Goal: Task Accomplishment & Management: Complete application form

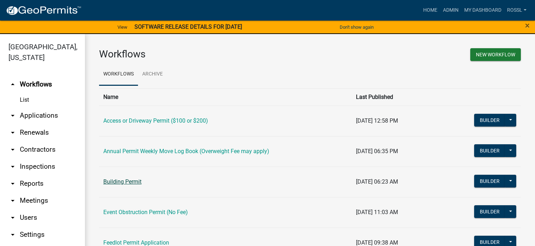
click at [131, 181] on link "Building Permit" at bounding box center [122, 181] width 38 height 7
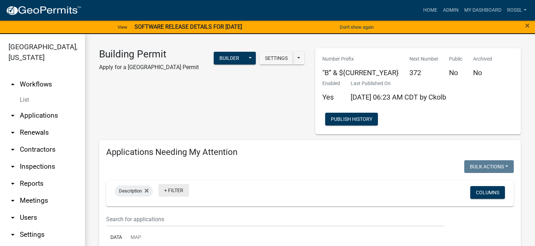
select select "2: 50"
click at [160, 211] on wm-filter-builder "Description + Filter Columns" at bounding box center [310, 203] width 408 height 46
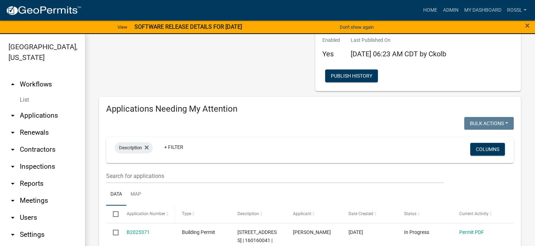
scroll to position [71, 0]
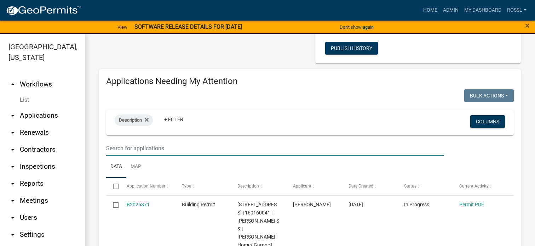
click at [155, 149] on input "text" at bounding box center [275, 148] width 338 height 15
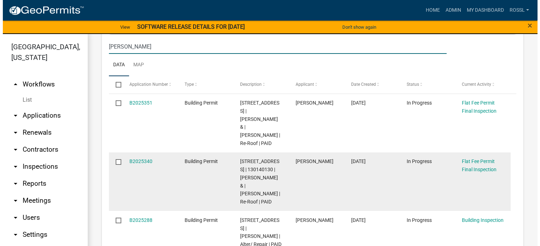
scroll to position [177, 0]
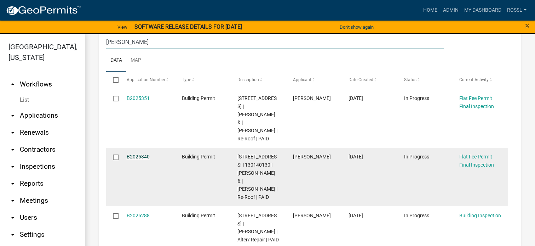
type input "[PERSON_NAME]"
click at [145, 154] on link "B2025340" at bounding box center [138, 157] width 23 height 6
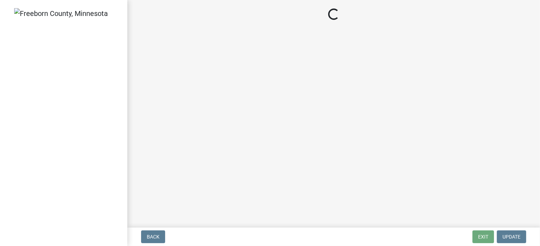
select select "3613e5d6-c0da-40a7-83d4-d5638b2e6124"
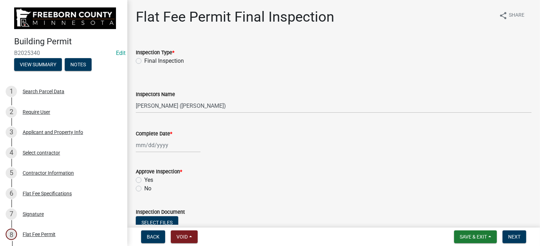
click at [142, 61] on div "Final Inspection" at bounding box center [334, 61] width 396 height 8
click at [144, 59] on label "Final Inspection" at bounding box center [164, 61] width 40 height 8
click at [144, 59] on input "Final Inspection" at bounding box center [146, 59] width 5 height 5
radio input "true"
click at [147, 145] on div at bounding box center [168, 145] width 65 height 15
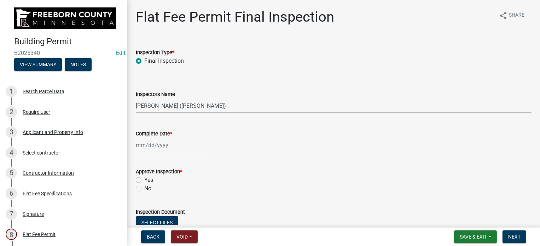
select select "10"
select select "2025"
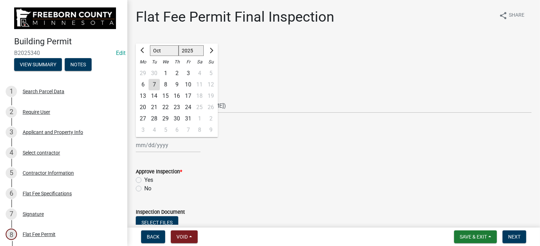
click at [154, 85] on div "7" at bounding box center [154, 84] width 11 height 11
type input "[DATE]"
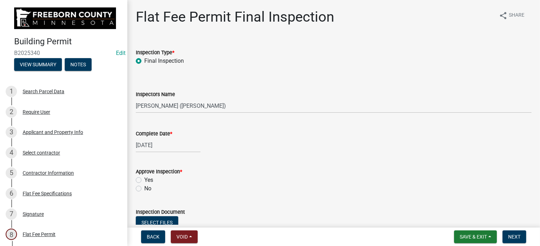
click at [144, 178] on label "Yes" at bounding box center [148, 180] width 9 height 8
click at [144, 178] on input "Yes" at bounding box center [146, 178] width 5 height 5
radio input "true"
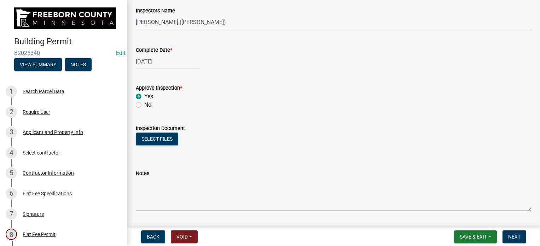
scroll to position [135, 0]
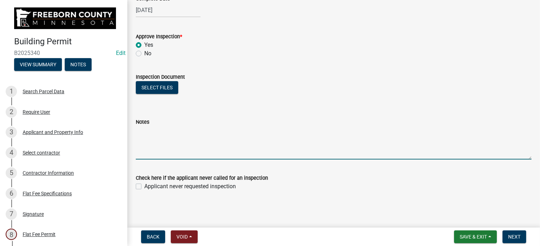
click at [151, 143] on textarea "Notes" at bounding box center [334, 142] width 396 height 33
click at [171, 133] on textarea "Underlayment ice and water pic appear ok" at bounding box center [334, 142] width 396 height 33
type textarea "Underlayment, ice and water pic appear ok"
click at [510, 234] on span "Next" at bounding box center [515, 237] width 12 height 6
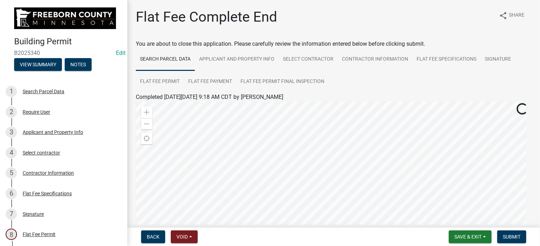
scroll to position [130, 0]
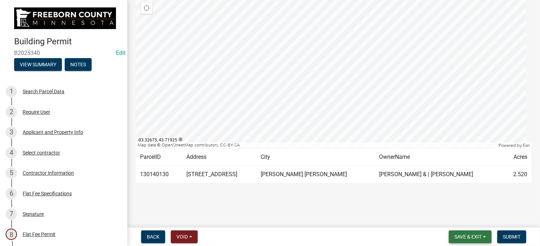
click at [481, 230] on button "Save & Exit" at bounding box center [470, 236] width 43 height 13
click at [475, 219] on button "Save & Exit" at bounding box center [463, 217] width 57 height 17
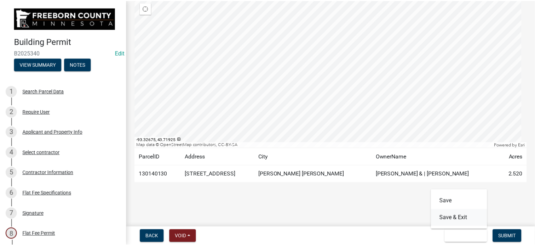
scroll to position [0, 0]
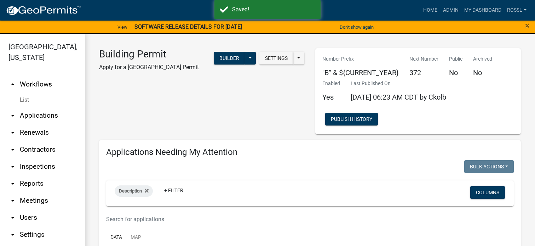
select select "2: 50"
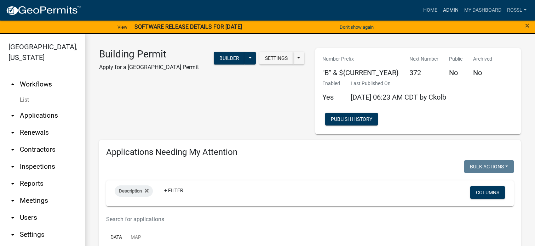
click at [447, 11] on link "Admin" at bounding box center [450, 10] width 21 height 13
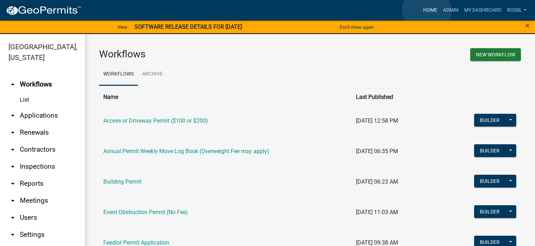
click at [427, 10] on link "Home" at bounding box center [430, 10] width 20 height 13
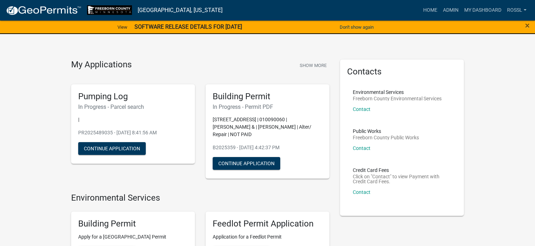
scroll to position [142, 0]
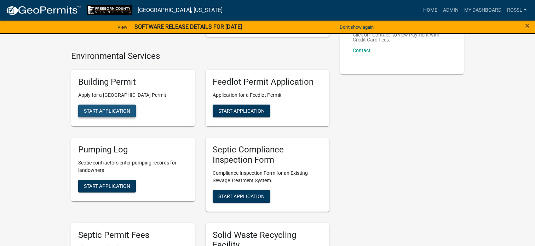
click at [103, 110] on span "Start Application" at bounding box center [107, 111] width 46 height 6
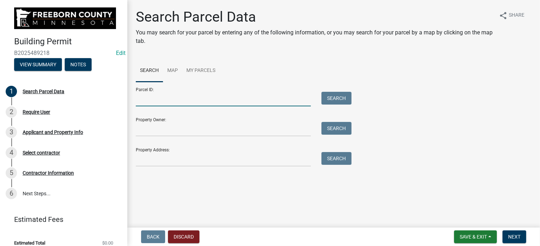
click at [168, 101] on input "Parcel ID:" at bounding box center [223, 99] width 175 height 15
type input "082700030"
click at [337, 97] on button "Search" at bounding box center [337, 98] width 30 height 13
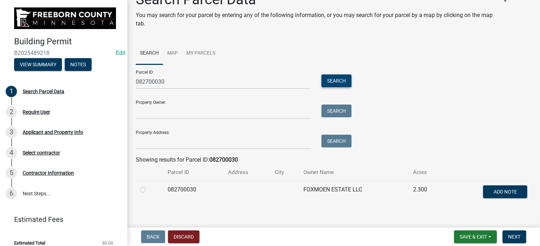
scroll to position [24, 0]
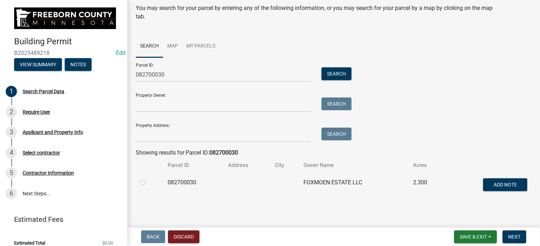
click at [149, 178] on label at bounding box center [149, 178] width 0 height 0
click at [149, 180] on input "radio" at bounding box center [151, 180] width 5 height 5
radio input "true"
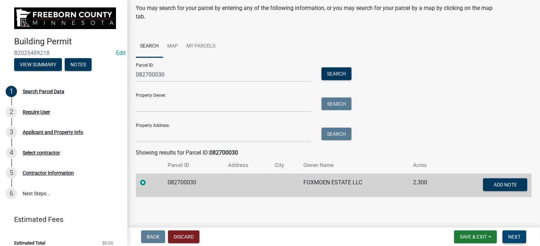
click at [509, 230] on button "Next" at bounding box center [515, 236] width 24 height 13
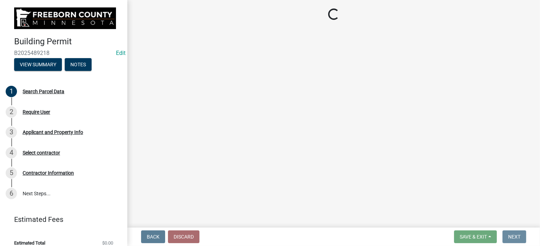
scroll to position [0, 0]
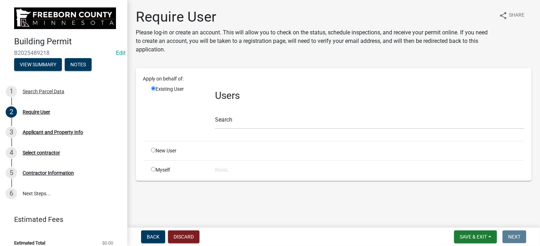
click at [154, 150] on input "radio" at bounding box center [153, 150] width 5 height 5
radio input "true"
radio input "false"
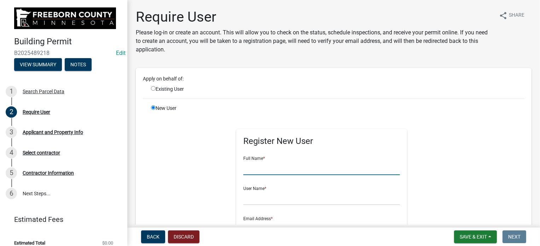
click at [266, 171] on input "text" at bounding box center [321, 167] width 157 height 15
type input "[PERSON_NAME]"
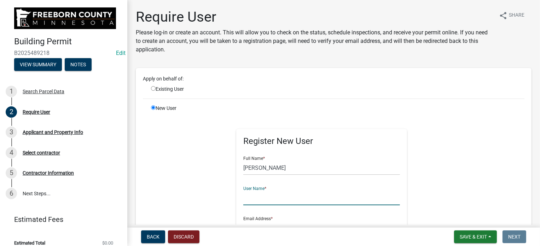
click at [256, 196] on input "text" at bounding box center [321, 197] width 157 height 15
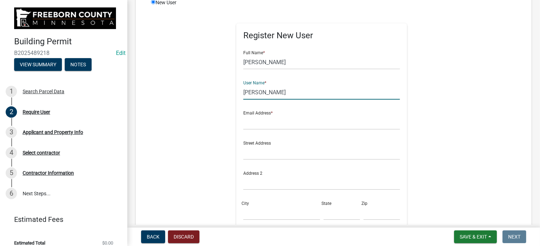
scroll to position [106, 0]
type input "[PERSON_NAME]"
click at [257, 125] on input "text" at bounding box center [321, 121] width 157 height 15
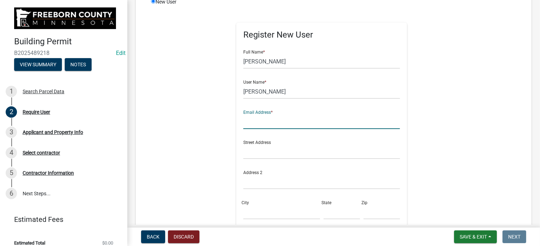
type input "[PERSON_NAME][EMAIL_ADDRESS][PERSON_NAME][DOMAIN_NAME][PERSON_NAME]"
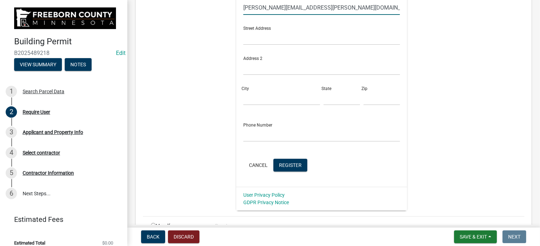
scroll to position [259, 0]
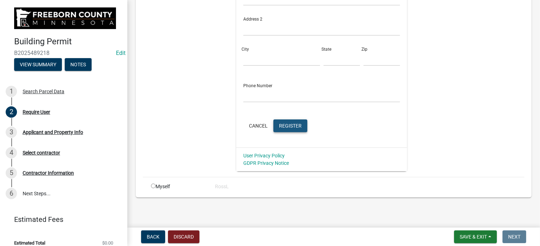
click at [297, 130] on button "Register" at bounding box center [291, 125] width 34 height 13
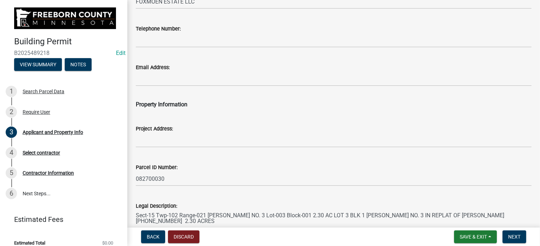
scroll to position [106, 0]
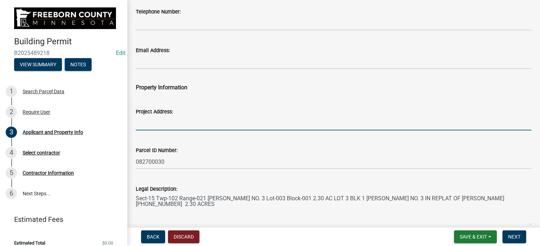
click at [166, 127] on input "Project Address:" at bounding box center [334, 123] width 396 height 15
click at [205, 121] on input "*[STREET_ADDRESS]" at bounding box center [334, 123] width 396 height 15
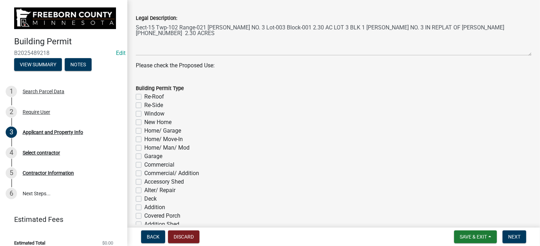
scroll to position [283, 0]
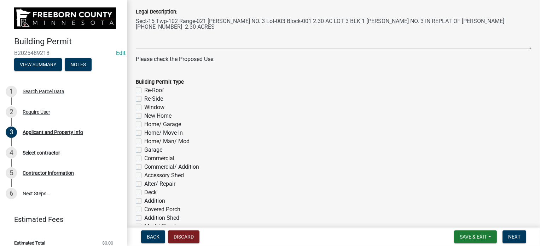
type input "*[STREET_ADDRESS]"
click at [144, 125] on label "Home/ Garage" at bounding box center [162, 124] width 37 height 8
click at [144, 125] on input "Home/ Garage" at bounding box center [146, 122] width 5 height 5
checkbox input "true"
checkbox input "false"
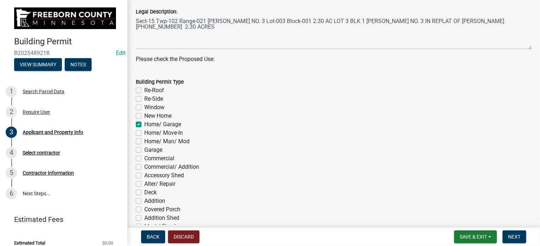
checkbox input "false"
checkbox input "true"
checkbox input "false"
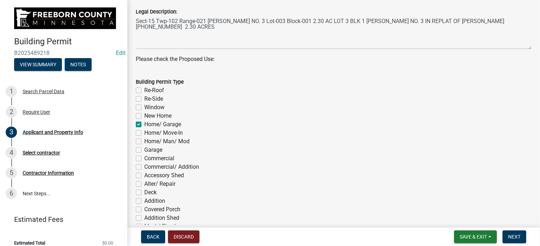
checkbox input "false"
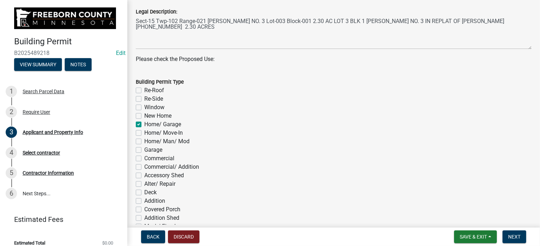
checkbox input "false"
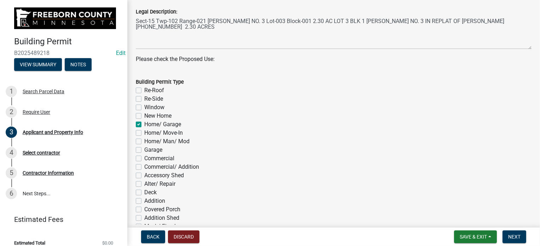
checkbox input "false"
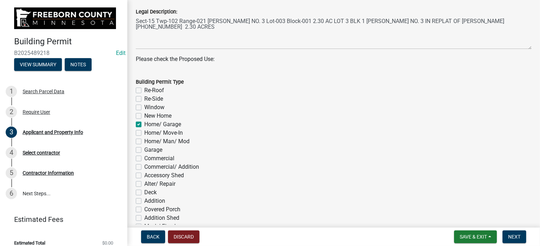
checkbox input "false"
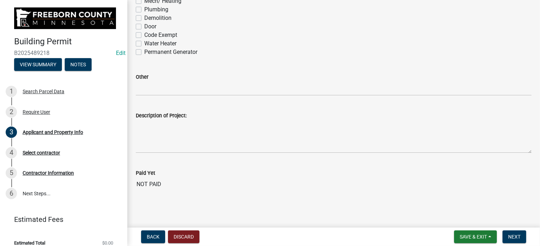
scroll to position [534, 0]
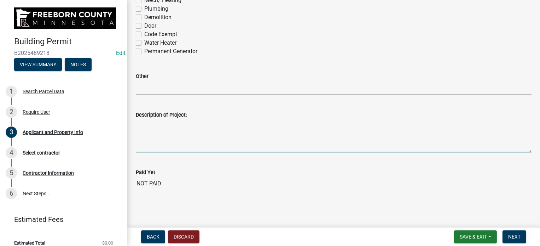
click at [149, 139] on textarea "Description of Project:" at bounding box center [334, 135] width 396 height 33
type textarea "New house"
click at [511, 236] on span "Next" at bounding box center [515, 237] width 12 height 6
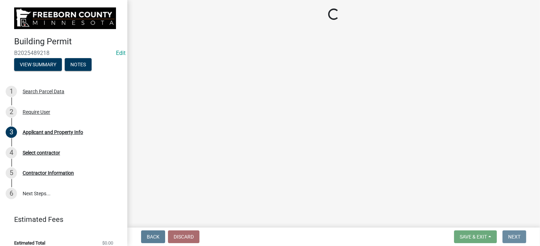
scroll to position [0, 0]
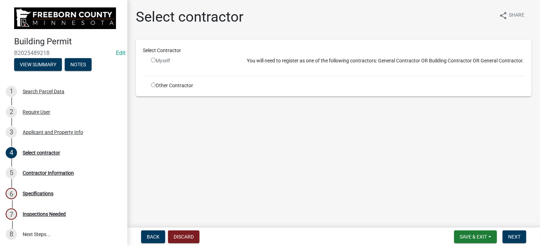
click at [154, 82] on div "Other Contractor" at bounding box center [194, 85] width 96 height 7
click at [154, 84] on input "radio" at bounding box center [153, 84] width 5 height 5
radio input "true"
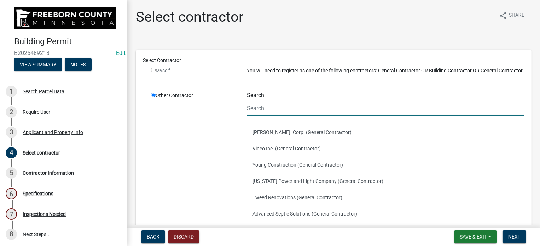
click at [265, 115] on input "Search" at bounding box center [386, 108] width 278 height 15
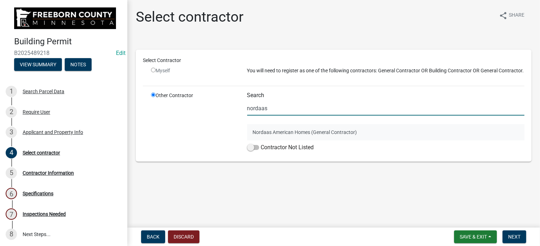
type input "nordaas"
click at [273, 134] on button "Nordaas American Homes (General Contractor)" at bounding box center [386, 132] width 278 height 16
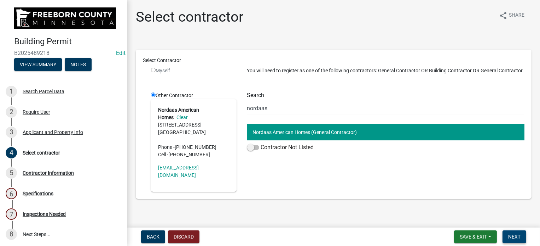
click at [517, 232] on button "Next" at bounding box center [515, 236] width 24 height 13
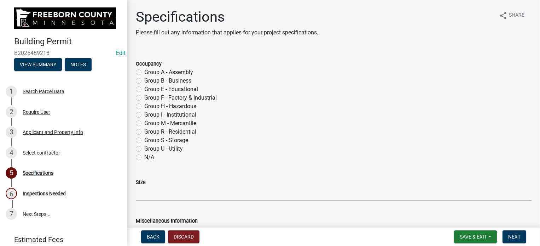
click at [144, 132] on label "Group R - Residential" at bounding box center [170, 131] width 52 height 8
click at [144, 132] on input "Group R - Residential" at bounding box center [146, 129] width 5 height 5
radio input "true"
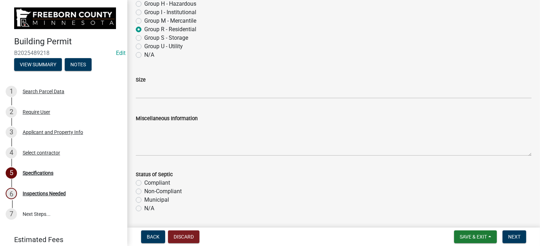
scroll to position [106, 0]
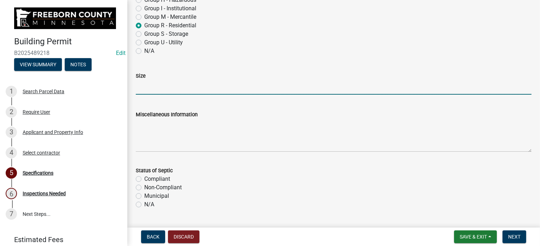
click at [144, 92] on input "Size" at bounding box center [334, 87] width 396 height 15
click at [222, 86] on input "Main2219/base2219/gar1351/gar lower" at bounding box center [334, 87] width 396 height 15
click at [236, 87] on input "Main2219/base2219/gar1351/gar lower" at bounding box center [334, 87] width 396 height 15
type input "Main2219/base2219/gar1351/gar lower1351 2nd798/cov p585"
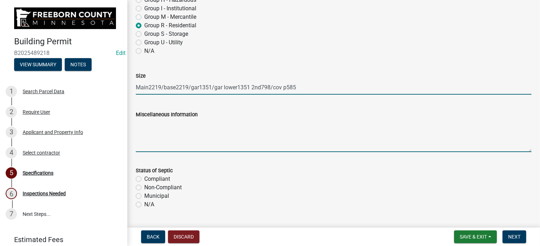
click at [140, 141] on textarea "Miscellaneous Information" at bounding box center [334, 135] width 396 height 33
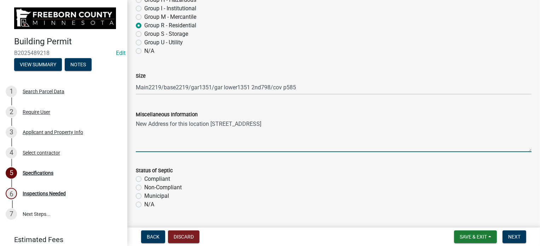
click at [239, 120] on textarea "New Address for this location [STREET_ADDRESS]" at bounding box center [334, 135] width 396 height 33
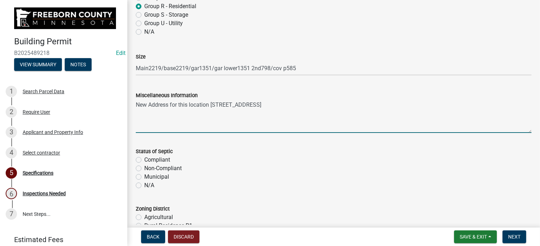
scroll to position [212, 0]
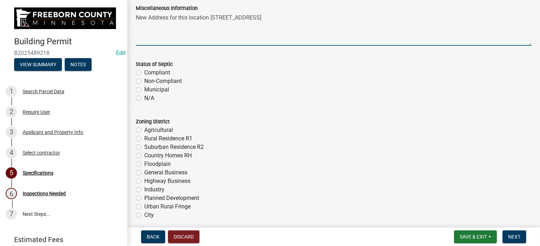
type textarea "New Address for this location [STREET_ADDRESS]"
click at [144, 71] on label "Compliant" at bounding box center [157, 72] width 26 height 8
click at [144, 71] on input "Compliant" at bounding box center [146, 70] width 5 height 5
radio input "true"
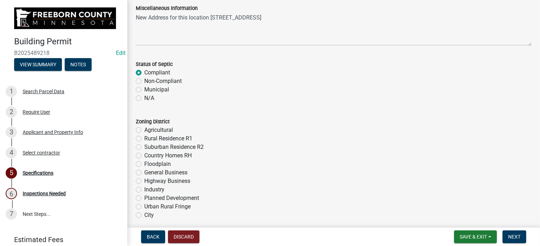
click at [144, 140] on label "Rural Residence R1" at bounding box center [168, 138] width 48 height 8
click at [144, 139] on input "Rural Residence R1" at bounding box center [146, 136] width 5 height 5
radio input "true"
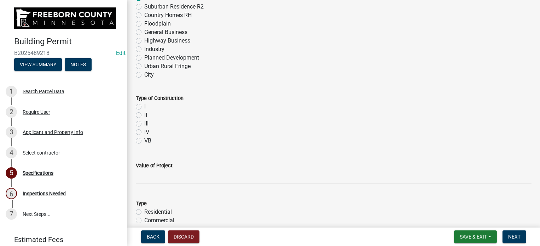
scroll to position [354, 0]
click at [138, 137] on div "VB" at bounding box center [334, 139] width 396 height 8
click at [144, 140] on label "VB" at bounding box center [147, 139] width 7 height 8
click at [144, 139] on input "VB" at bounding box center [146, 137] width 5 height 5
radio input "true"
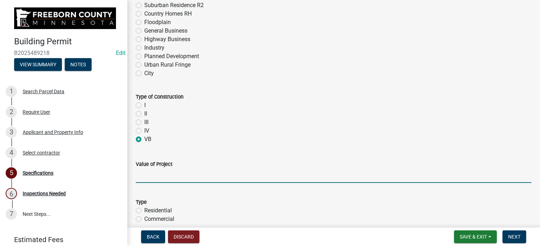
click at [147, 175] on input "text" at bounding box center [334, 175] width 396 height 15
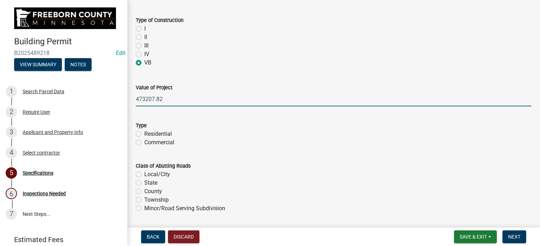
scroll to position [495, 0]
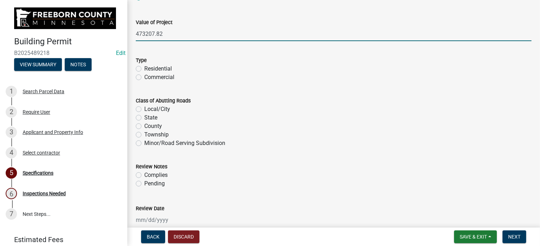
type input "473207.82"
click at [144, 69] on label "Residential" at bounding box center [158, 68] width 28 height 8
click at [144, 69] on input "Residential" at bounding box center [146, 66] width 5 height 5
radio input "true"
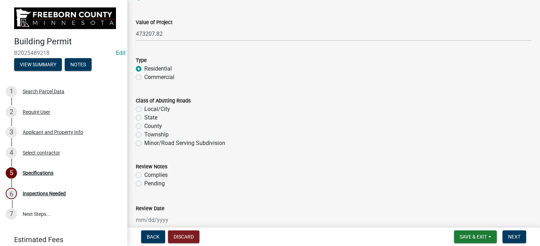
click at [144, 135] on label "Township" at bounding box center [156, 134] width 24 height 8
click at [144, 135] on input "Township" at bounding box center [146, 132] width 5 height 5
radio input "true"
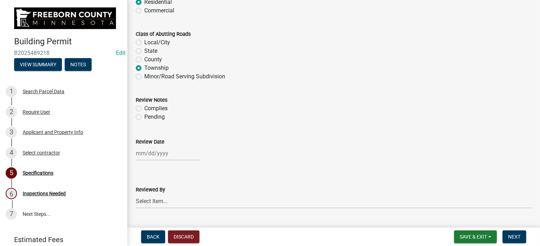
scroll to position [566, 0]
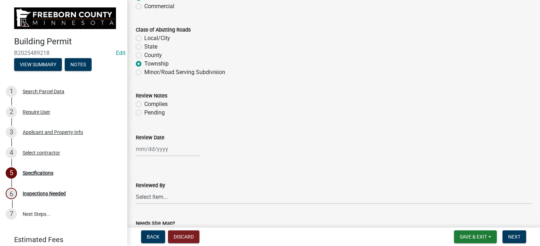
click at [144, 103] on label "Complies" at bounding box center [155, 104] width 23 height 8
click at [144, 103] on input "Complies" at bounding box center [146, 102] width 5 height 5
radio input "true"
click at [145, 147] on div at bounding box center [168, 149] width 65 height 15
select select "10"
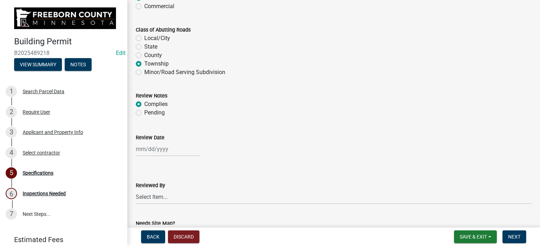
select select "2025"
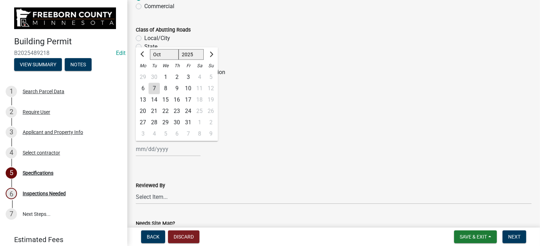
click at [155, 89] on div "7" at bounding box center [154, 88] width 11 height 11
type input "[DATE]"
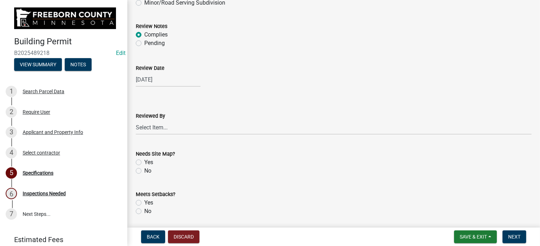
scroll to position [637, 0]
click at [150, 123] on select "Select Item... [PERSON_NAME] [PERSON_NAME] [PERSON_NAME] [PERSON_NAME] [PERSON_…" at bounding box center [334, 126] width 396 height 15
click at [136, 119] on select "Select Item... [PERSON_NAME] [PERSON_NAME] [PERSON_NAME] [PERSON_NAME] [PERSON_…" at bounding box center [334, 126] width 396 height 15
select select "cf5e982a-8fde-449d-bcd8-be8cdfb99374"
click at [144, 168] on label "No" at bounding box center [147, 169] width 7 height 8
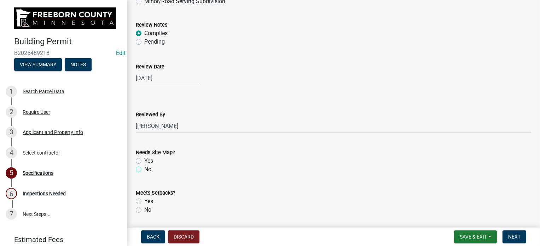
click at [144, 168] on input "No" at bounding box center [146, 167] width 5 height 5
radio input "true"
click at [144, 201] on label "Yes" at bounding box center [148, 201] width 9 height 8
click at [144, 201] on input "Yes" at bounding box center [146, 199] width 5 height 5
radio input "true"
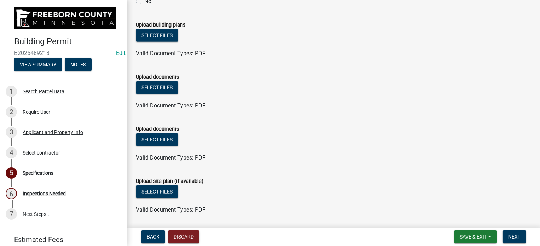
scroll to position [833, 0]
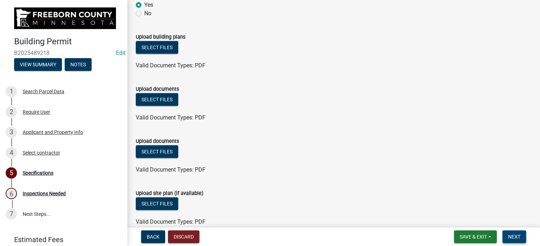
click at [508, 232] on button "Next" at bounding box center [515, 236] width 24 height 13
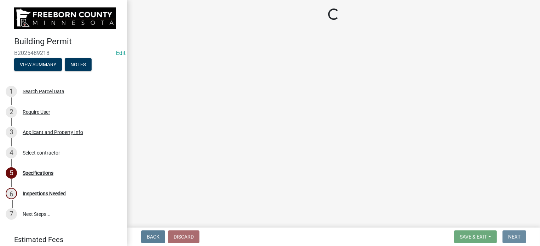
scroll to position [0, 0]
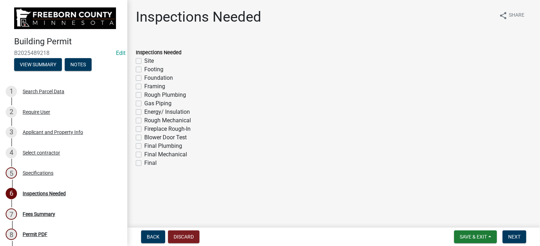
click at [144, 68] on label "Footing" at bounding box center [153, 69] width 19 height 8
click at [144, 68] on input "Footing" at bounding box center [146, 67] width 5 height 5
checkbox input "true"
checkbox input "false"
checkbox input "true"
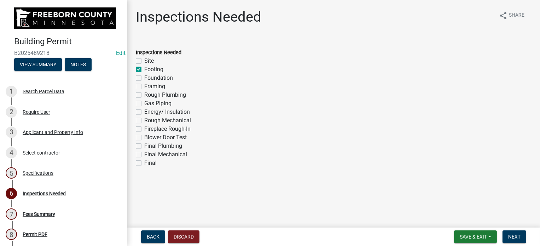
checkbox input "false"
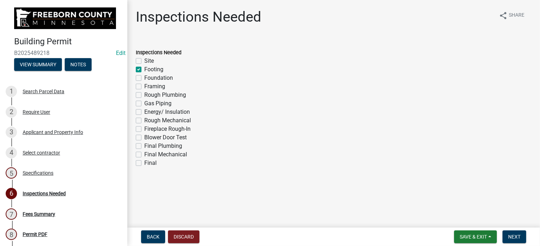
checkbox input "false"
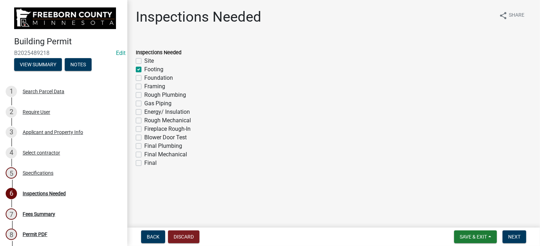
checkbox input "false"
click at [144, 80] on label "Foundation" at bounding box center [158, 78] width 29 height 8
click at [144, 78] on input "Foundation" at bounding box center [146, 76] width 5 height 5
checkbox input "true"
checkbox input "false"
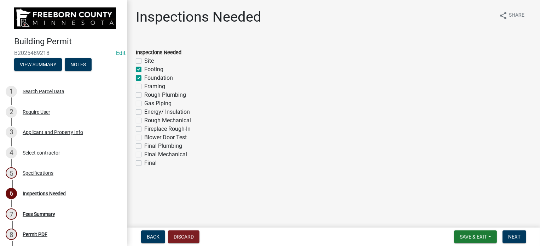
checkbox input "true"
checkbox input "false"
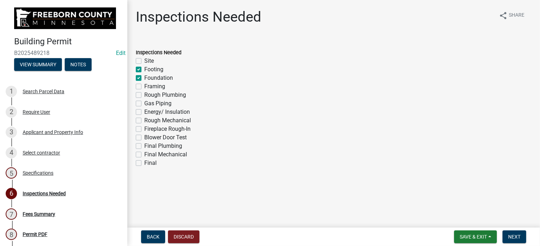
checkbox input "false"
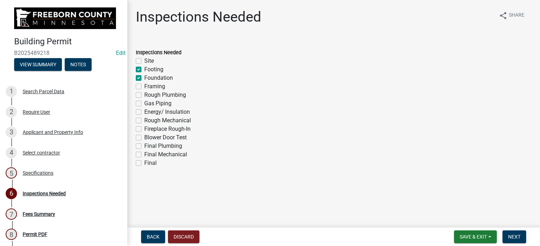
checkbox input "false"
click at [144, 86] on label "Framing" at bounding box center [154, 86] width 21 height 8
click at [144, 86] on input "Framing" at bounding box center [146, 84] width 5 height 5
checkbox input "true"
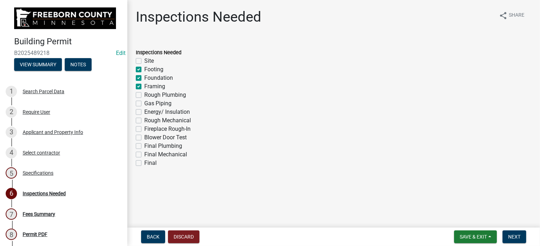
checkbox input "false"
checkbox input "true"
checkbox input "false"
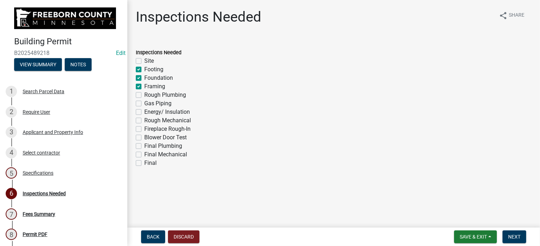
checkbox input "false"
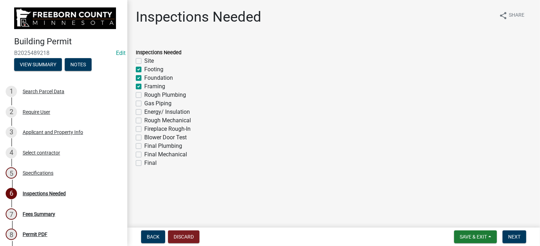
checkbox input "false"
drag, startPoint x: 139, startPoint y: 94, endPoint x: 138, endPoint y: 99, distance: 5.8
click at [144, 94] on label "Rough Plumbing" at bounding box center [165, 95] width 42 height 8
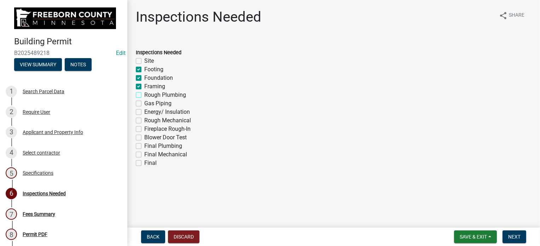
click at [144, 94] on input "Rough Plumbing" at bounding box center [146, 93] width 5 height 5
checkbox input "true"
checkbox input "false"
checkbox input "true"
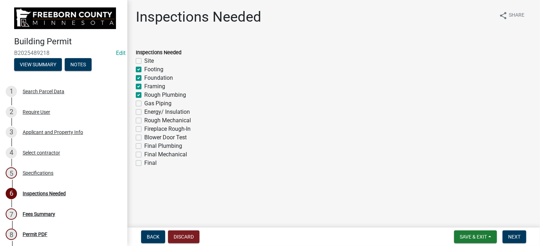
checkbox input "true"
checkbox input "false"
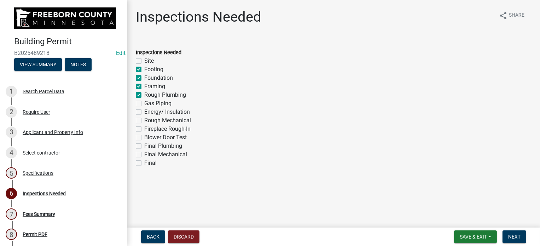
checkbox input "false"
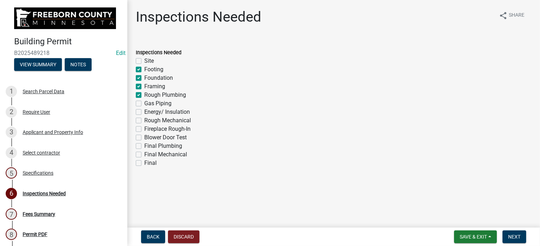
click at [144, 102] on label "Gas Piping" at bounding box center [157, 103] width 27 height 8
click at [144, 102] on input "Gas Piping" at bounding box center [146, 101] width 5 height 5
checkbox input "true"
checkbox input "false"
checkbox input "true"
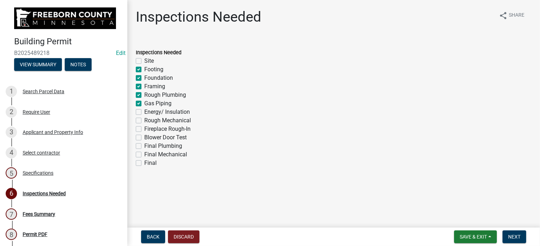
checkbox input "true"
checkbox input "false"
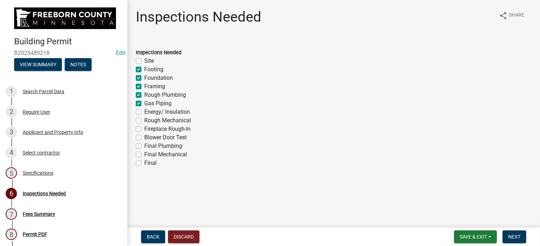
checkbox input "false"
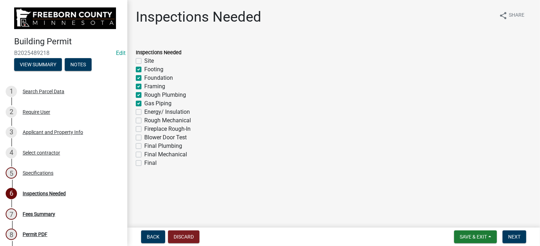
checkbox input "false"
click at [144, 111] on label "Energy/ Insulation" at bounding box center [167, 112] width 46 height 8
click at [144, 111] on input "Energy/ Insulation" at bounding box center [146, 110] width 5 height 5
checkbox input "true"
checkbox input "false"
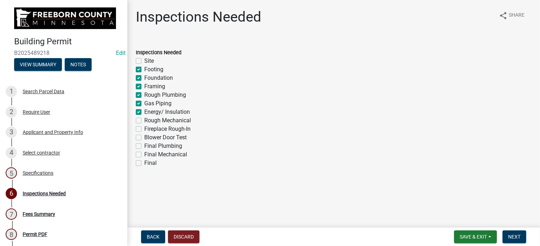
checkbox input "true"
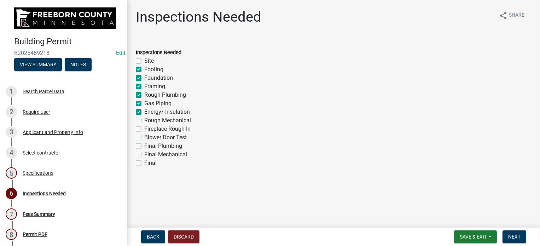
checkbox input "true"
checkbox input "false"
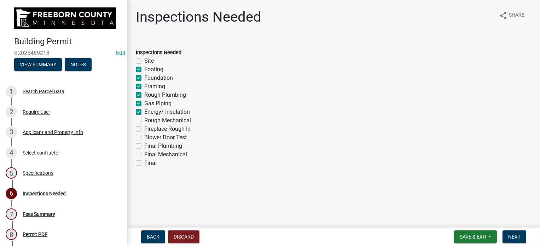
checkbox input "false"
click at [144, 120] on label "Rough Mechanical" at bounding box center [167, 120] width 47 height 8
click at [144, 120] on input "Rough Mechanical" at bounding box center [146, 118] width 5 height 5
checkbox input "true"
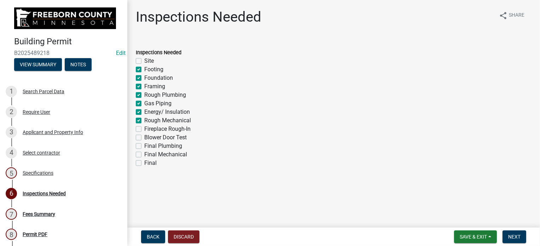
checkbox input "false"
checkbox input "true"
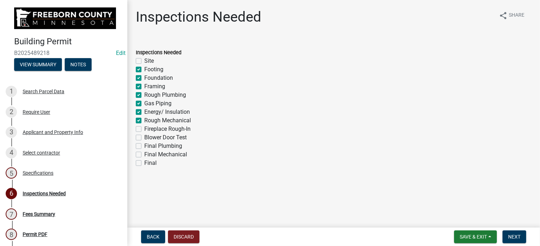
checkbox input "true"
checkbox input "false"
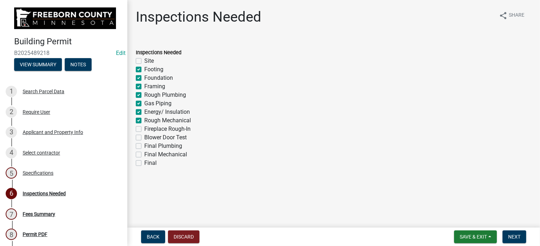
checkbox input "false"
click at [144, 128] on label "Fireplace Rough-In" at bounding box center [167, 129] width 46 height 8
click at [144, 128] on input "Fireplace Rough-In" at bounding box center [146, 127] width 5 height 5
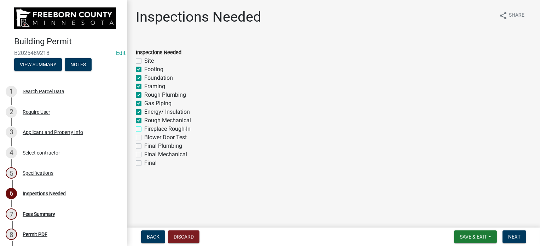
checkbox input "true"
checkbox input "false"
checkbox input "true"
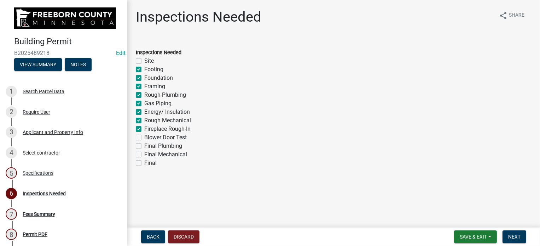
checkbox input "true"
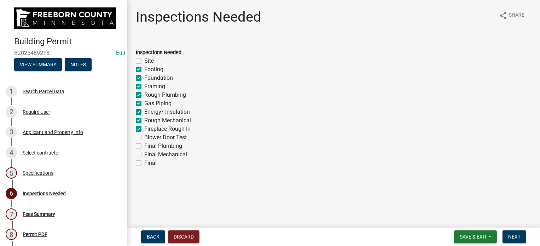
checkbox input "false"
click at [144, 162] on label "Final" at bounding box center [150, 163] width 12 height 8
click at [144, 162] on input "Final" at bounding box center [146, 161] width 5 height 5
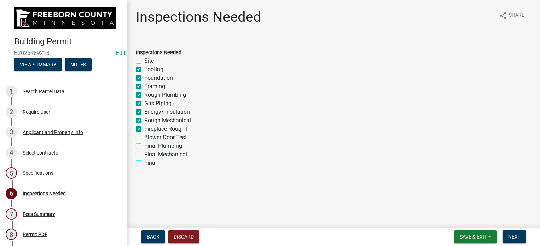
checkbox input "true"
checkbox input "false"
checkbox input "true"
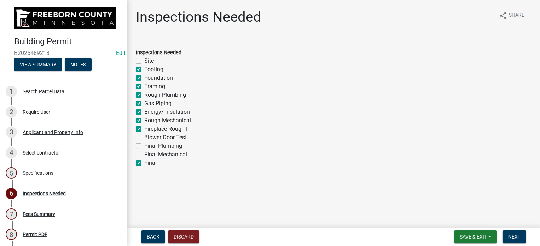
checkbox input "true"
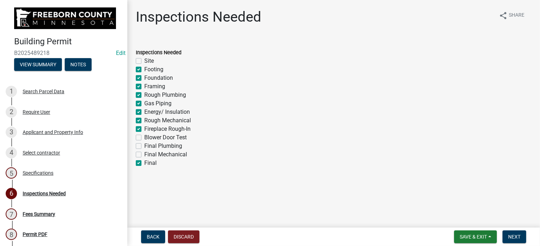
checkbox input "false"
checkbox input "true"
click at [144, 137] on label "Blower Door Test" at bounding box center [165, 137] width 42 height 8
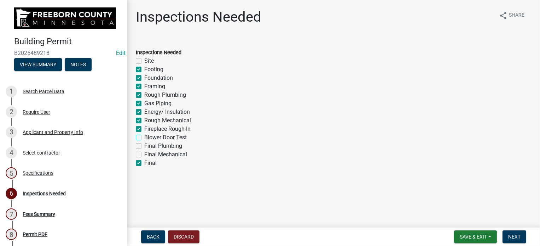
click at [144, 137] on input "Blower Door Test" at bounding box center [146, 135] width 5 height 5
checkbox input "true"
checkbox input "false"
checkbox input "true"
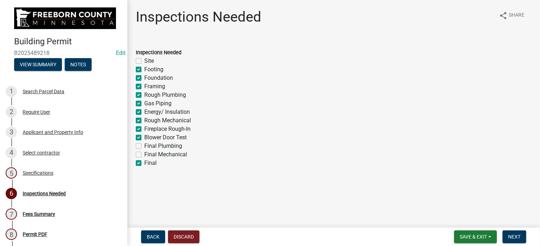
checkbox input "true"
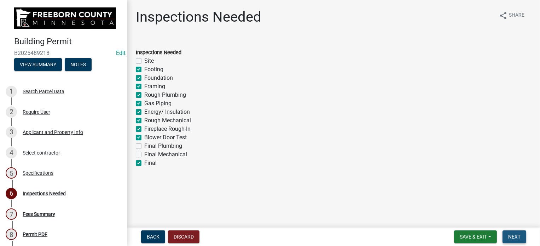
click at [510, 237] on span "Next" at bounding box center [515, 237] width 12 height 6
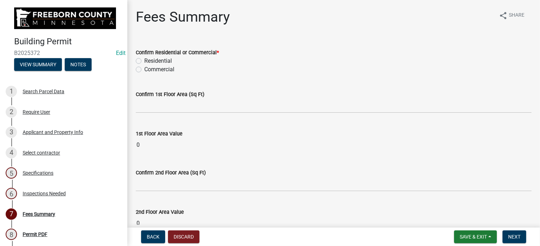
click at [144, 62] on label "Residential" at bounding box center [158, 61] width 28 height 8
click at [144, 61] on input "Residential" at bounding box center [146, 59] width 5 height 5
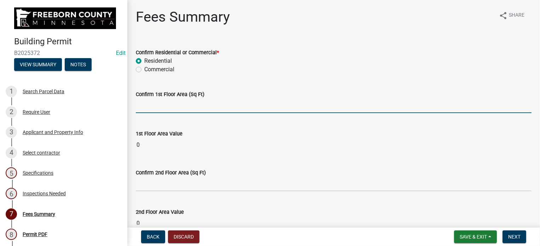
click at [171, 109] on input "text" at bounding box center [334, 105] width 396 height 15
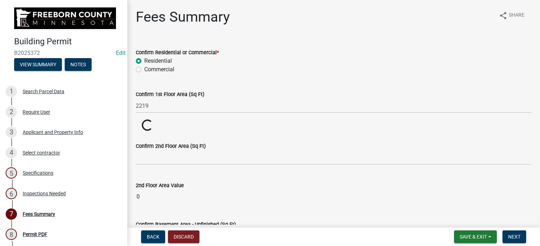
click at [188, 121] on wm-data-entity-input "1st Floor Area Value Loading... Loading..." at bounding box center [334, 125] width 396 height 12
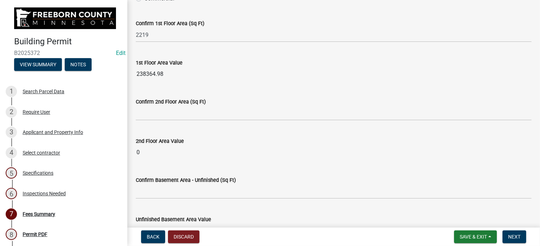
scroll to position [106, 0]
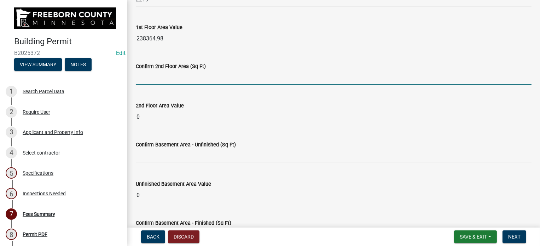
click at [145, 80] on input "text" at bounding box center [334, 77] width 396 height 15
click at [171, 90] on wm-data-entity-input "Confirm 2nd Floor Area (Sq Ft) 798" at bounding box center [334, 71] width 396 height 39
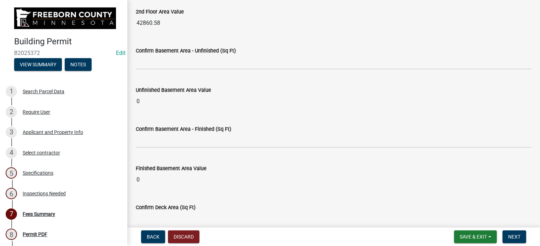
scroll to position [212, 0]
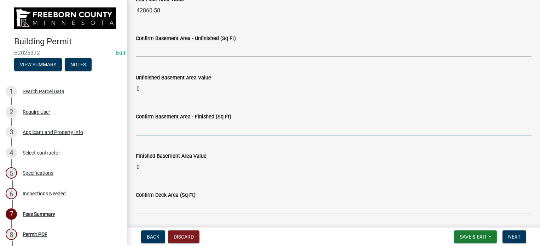
click at [147, 132] on input "text" at bounding box center [334, 128] width 396 height 15
click at [167, 142] on wm-data-entity-input "Finished Basement Area Value 0" at bounding box center [334, 161] width 396 height 39
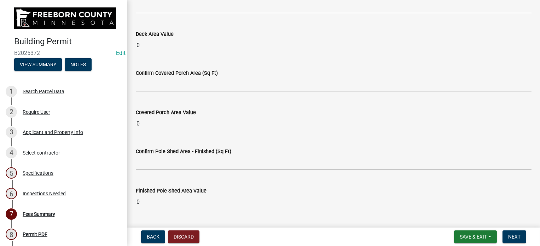
scroll to position [425, 0]
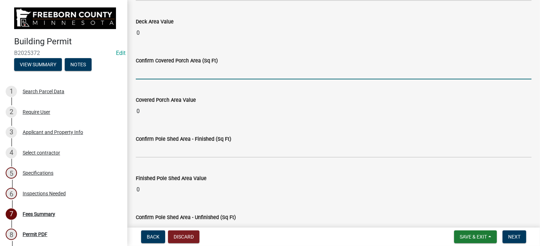
click at [156, 72] on input "text" at bounding box center [334, 72] width 396 height 15
click at [190, 86] on wm-data-entity-input "Covered Porch Area Value 0" at bounding box center [334, 105] width 396 height 39
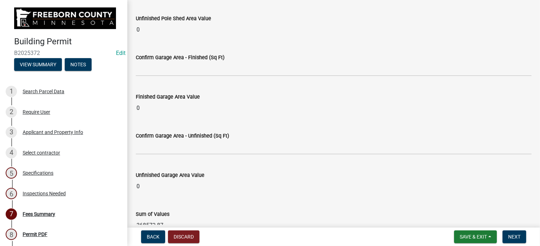
scroll to position [672, 0]
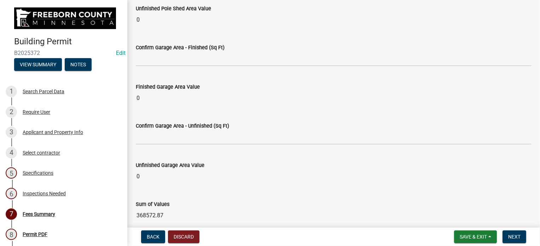
click at [147, 98] on input "0" at bounding box center [334, 98] width 396 height 14
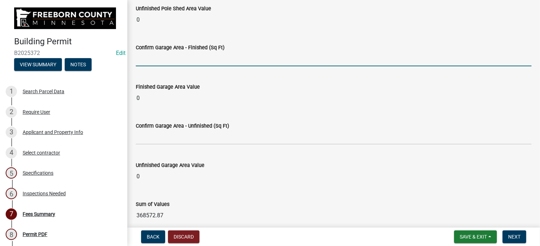
click at [162, 60] on input "text" at bounding box center [334, 59] width 396 height 15
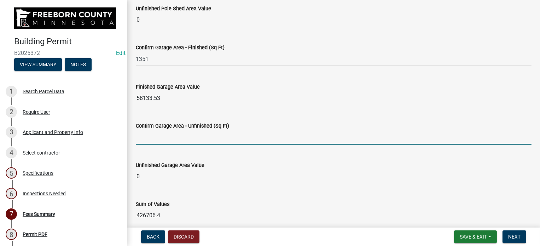
click at [330, 108] on wm-data-entity-input "Finished Garage Area Value 58133.53" at bounding box center [334, 92] width 396 height 39
click at [165, 135] on input "text" at bounding box center [334, 137] width 396 height 15
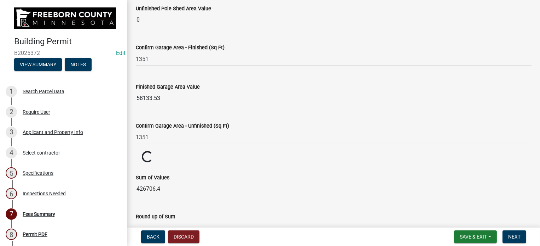
click at [282, 106] on wm-data-entity-input "Finished Garage Area Value 58133.53" at bounding box center [334, 92] width 396 height 39
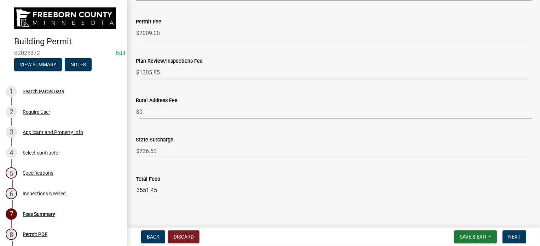
scroll to position [938, 0]
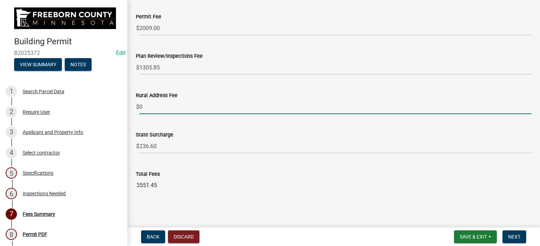
click at [156, 108] on input "0" at bounding box center [335, 106] width 392 height 15
click at [143, 103] on input "0100.00" at bounding box center [335, 106] width 392 height 15
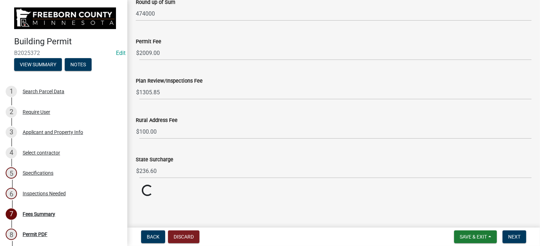
scroll to position [911, 0]
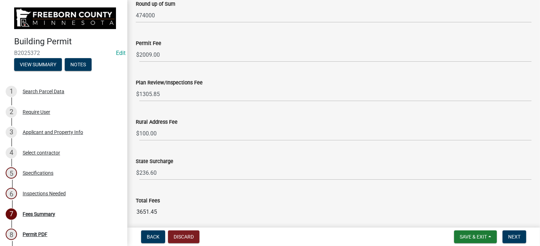
scroll to position [938, 0]
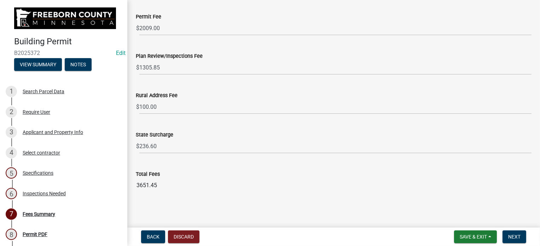
click at [159, 160] on div "Total Fees 3651.45" at bounding box center [334, 176] width 396 height 33
click at [144, 183] on input "3651.45" at bounding box center [334, 185] width 396 height 14
click at [143, 184] on input "3651.45" at bounding box center [334, 185] width 396 height 14
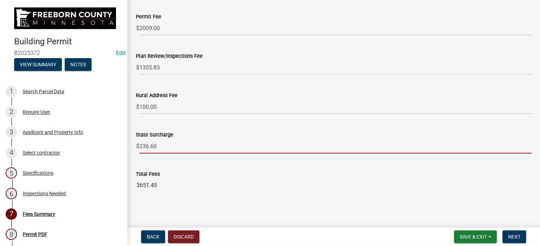
click at [161, 148] on input "236.60" at bounding box center [335, 146] width 392 height 15
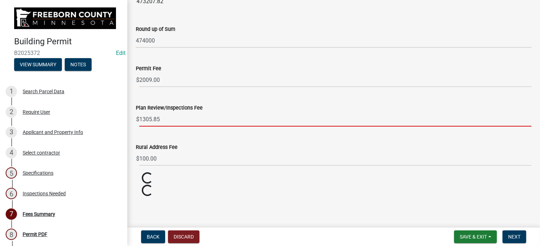
scroll to position [884, 0]
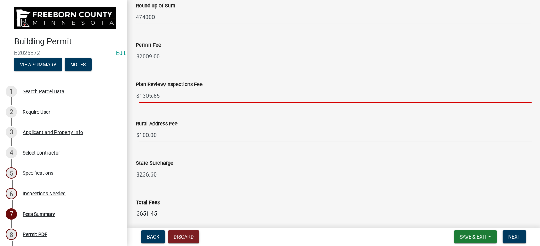
scroll to position [938, 0]
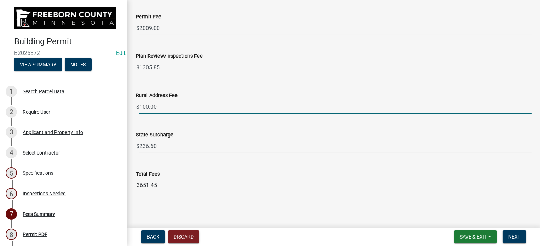
click at [173, 109] on input "100.00" at bounding box center [335, 106] width 392 height 15
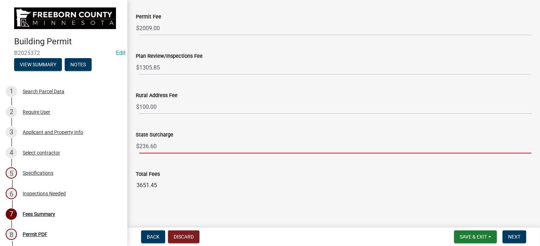
click at [163, 145] on input "236.60" at bounding box center [335, 146] width 392 height 15
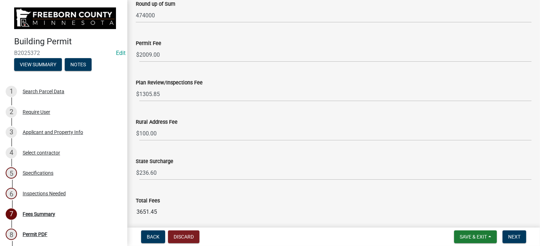
scroll to position [938, 0]
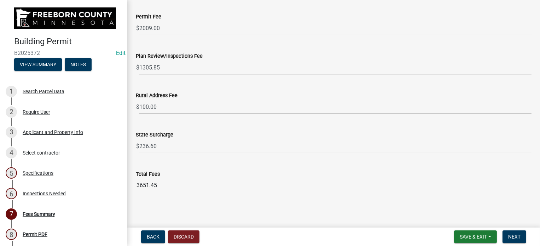
click at [143, 182] on input "3651.45" at bounding box center [334, 185] width 396 height 14
click at [178, 156] on wm-data-entity-input "State Surcharge $ 236.60" at bounding box center [334, 139] width 396 height 39
click at [519, 234] on span "Next" at bounding box center [515, 237] width 12 height 6
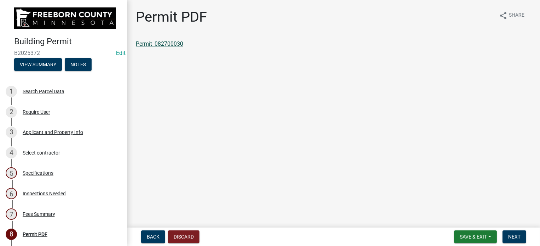
click at [161, 45] on link "Permit_082700030" at bounding box center [159, 43] width 47 height 7
click at [28, 91] on div "Search Parcel Data" at bounding box center [44, 91] width 42 height 5
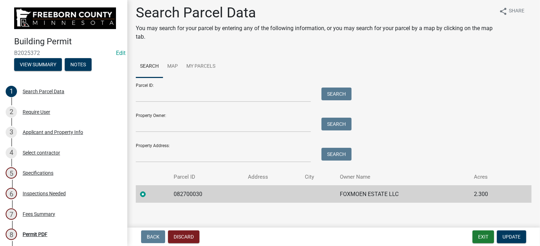
scroll to position [10, 0]
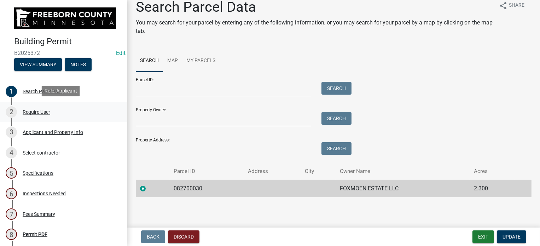
click at [45, 112] on div "Require User" at bounding box center [37, 111] width 28 height 5
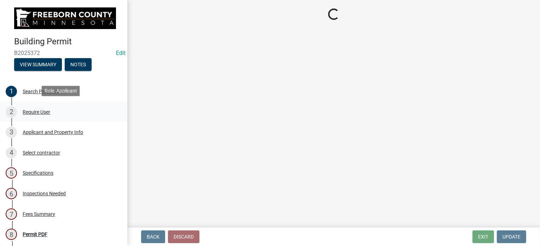
scroll to position [0, 0]
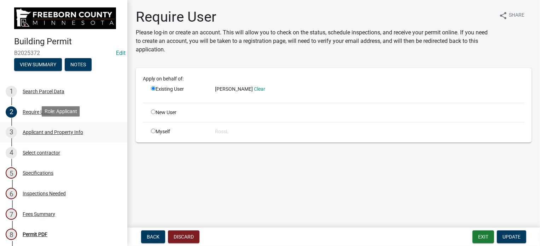
click at [50, 131] on div "Applicant and Property Info" at bounding box center [53, 132] width 61 height 5
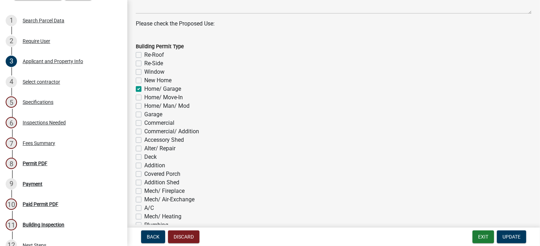
scroll to position [460, 0]
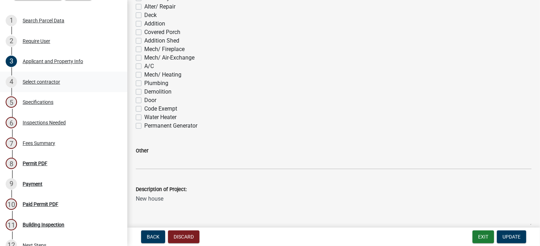
click at [33, 81] on div "Select contractor" at bounding box center [42, 81] width 38 height 5
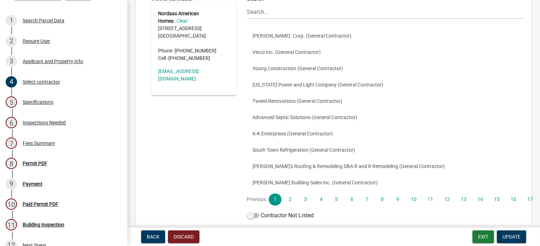
scroll to position [142, 0]
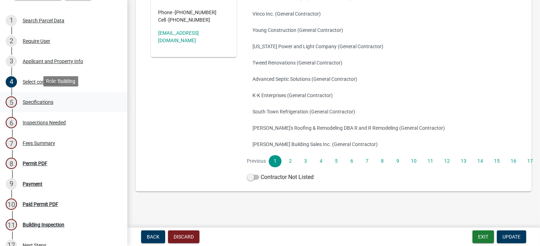
click at [46, 99] on div "Specifications" at bounding box center [38, 101] width 31 height 5
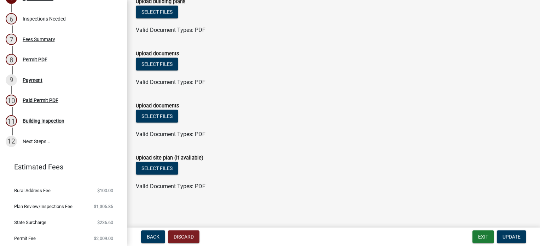
scroll to position [157, 0]
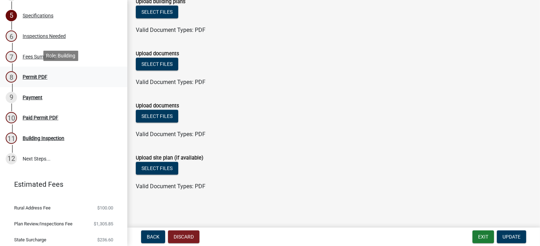
click at [30, 77] on div "Permit PDF" at bounding box center [35, 76] width 25 height 5
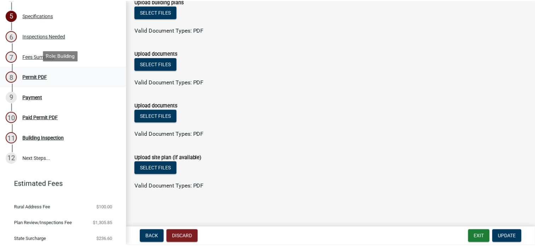
scroll to position [0, 0]
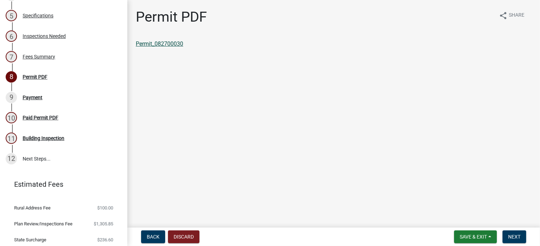
click at [166, 45] on link "Permit_082700030" at bounding box center [159, 43] width 47 height 7
click at [372, 165] on main "Permit PDF share Share Permit_082700030" at bounding box center [333, 112] width 413 height 224
click at [465, 235] on span "Save & Exit" at bounding box center [473, 237] width 27 height 6
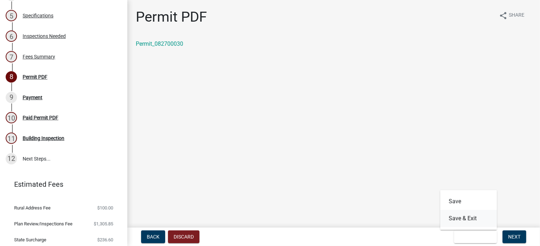
click at [462, 218] on button "Save & Exit" at bounding box center [469, 217] width 57 height 17
